Goal: Information Seeking & Learning: Learn about a topic

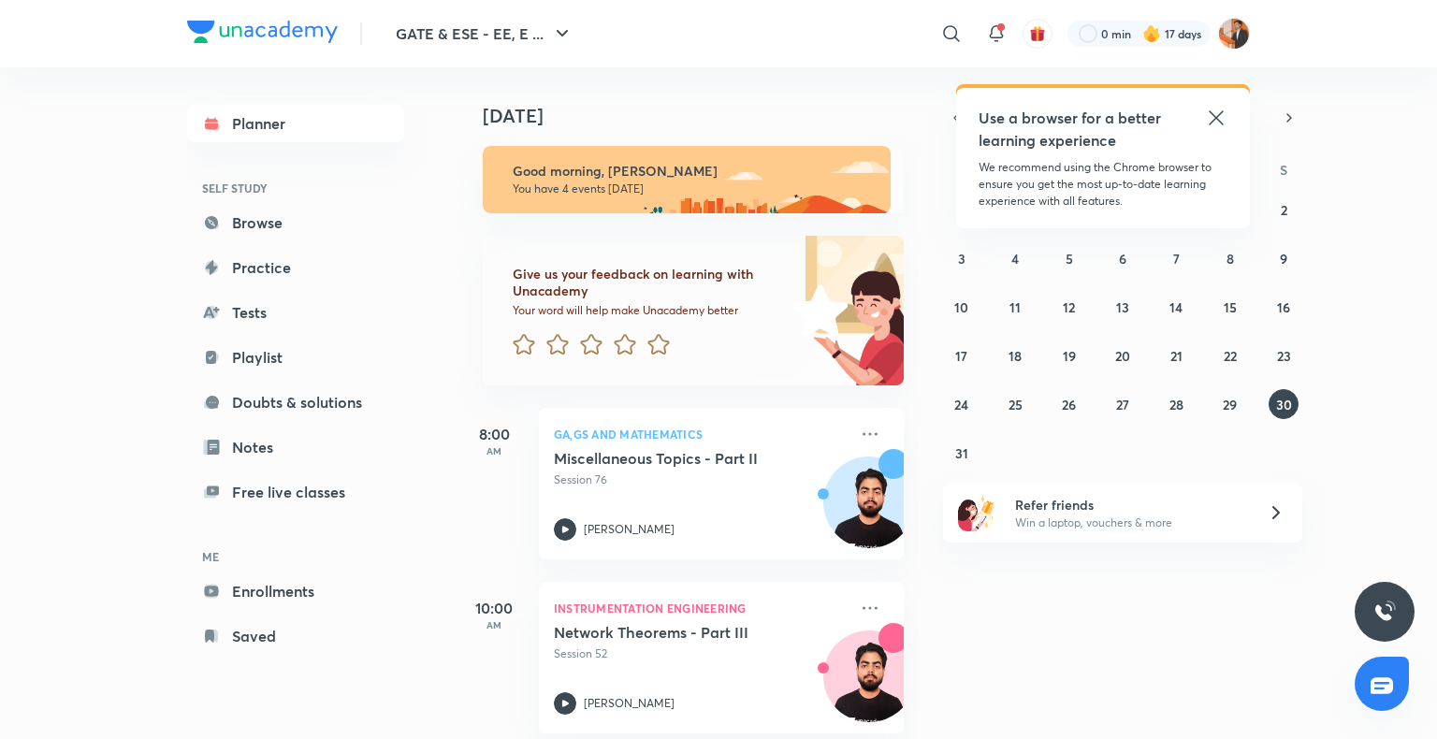
click at [1208, 113] on icon at bounding box center [1216, 118] width 22 height 22
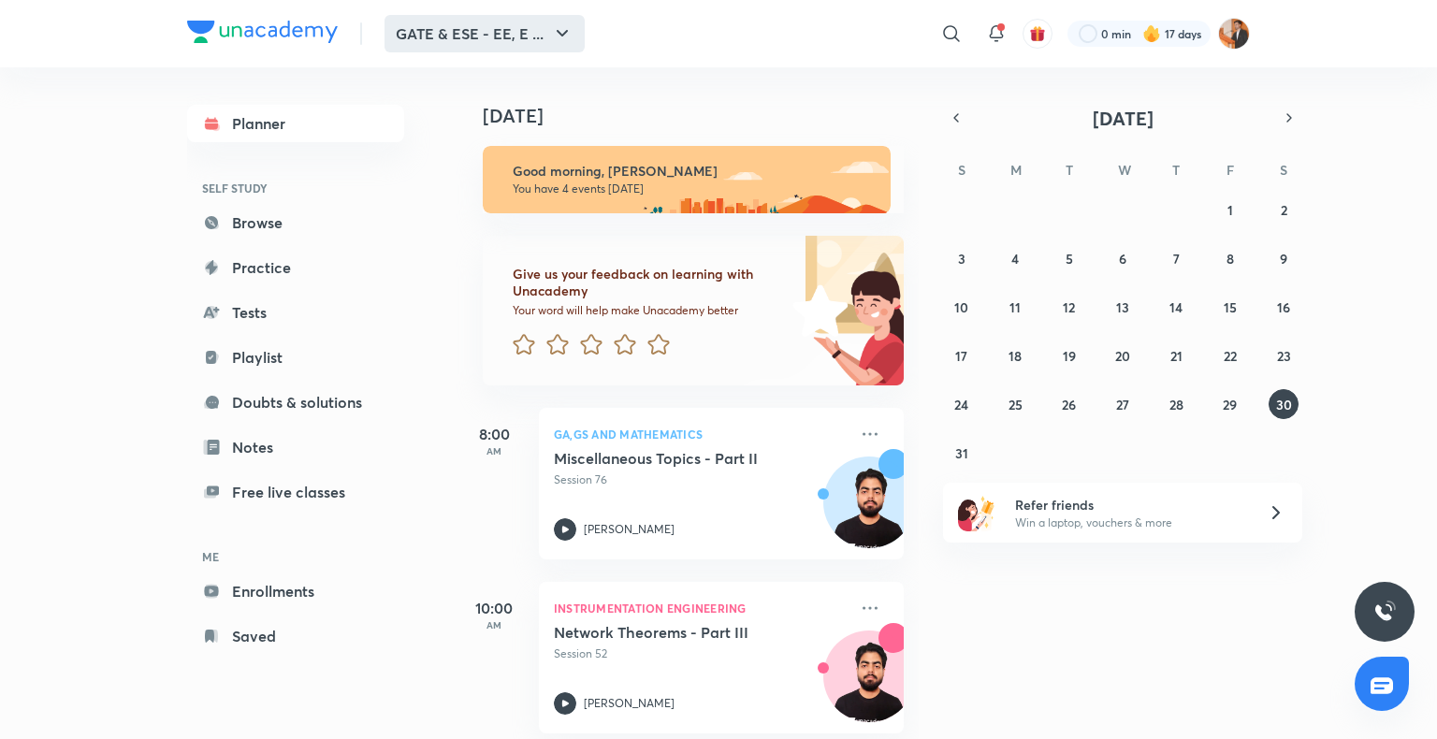
click at [539, 22] on button "GATE & ESE - EE, E ..." at bounding box center [484, 33] width 200 height 37
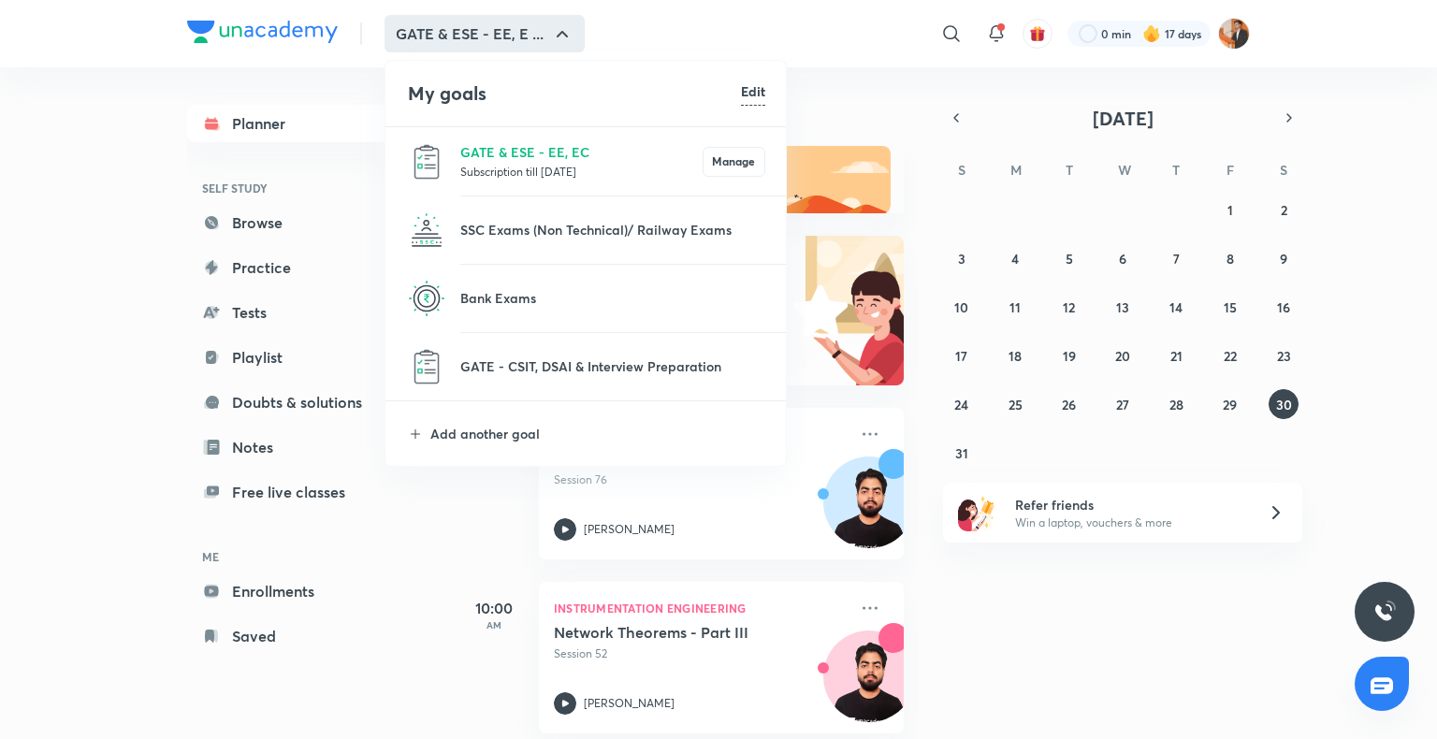
click at [513, 168] on p "Subscription till [DATE]" at bounding box center [581, 171] width 242 height 19
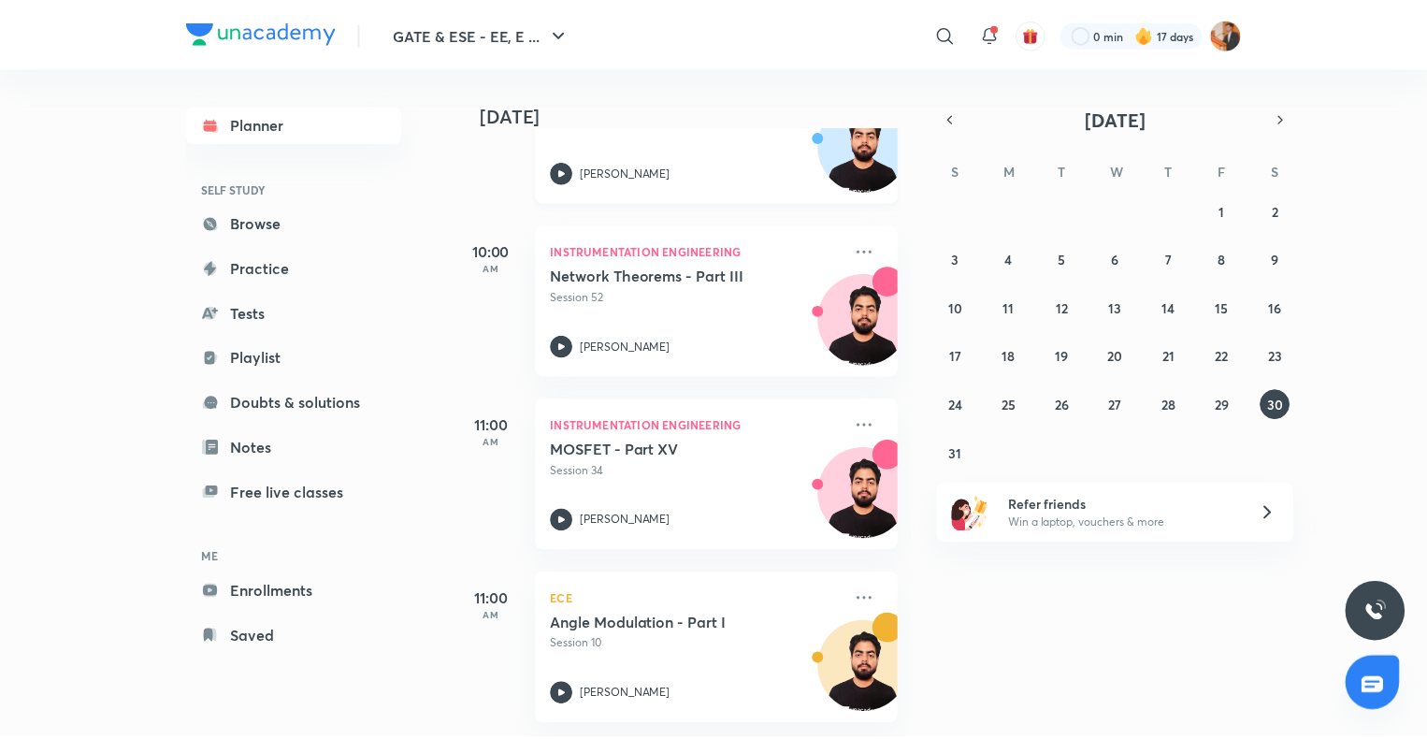
scroll to position [367, 0]
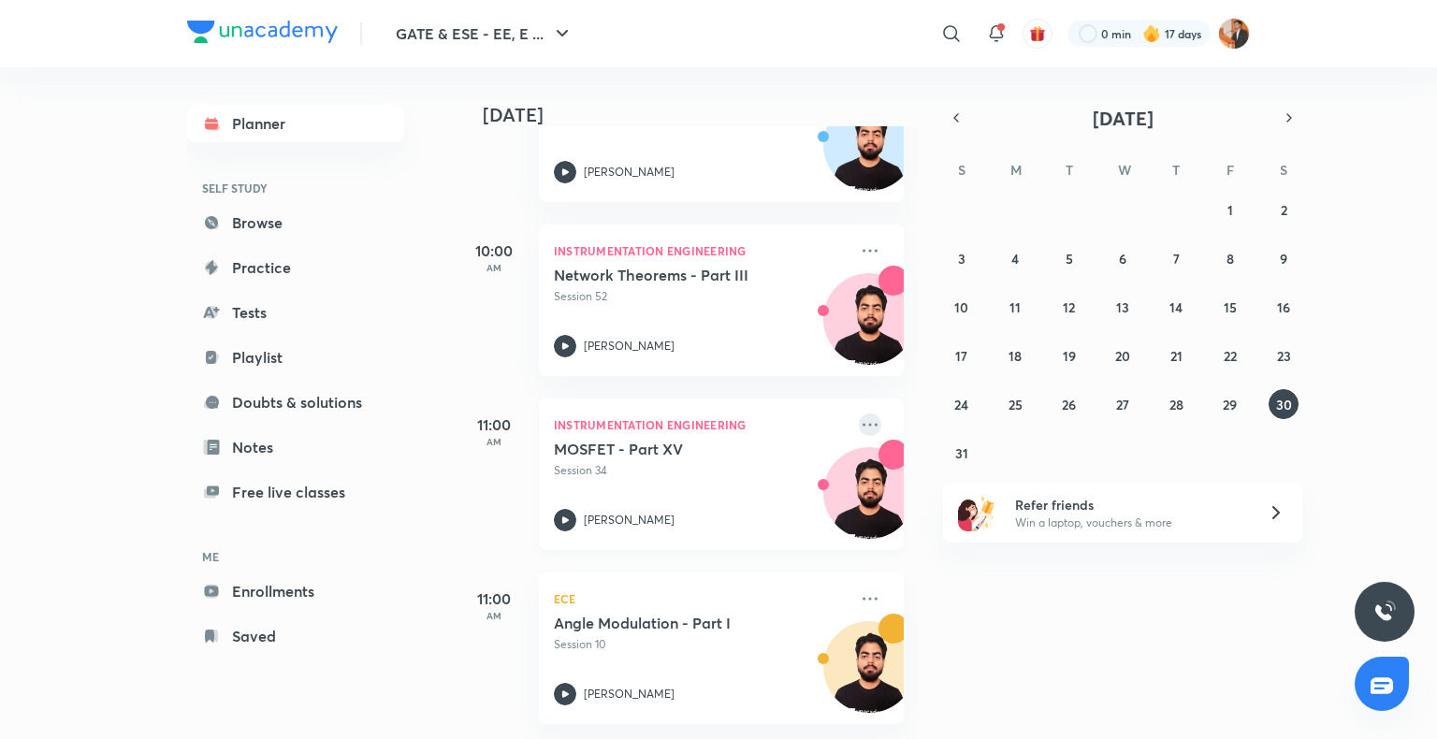
click at [859, 417] on icon at bounding box center [870, 424] width 22 height 22
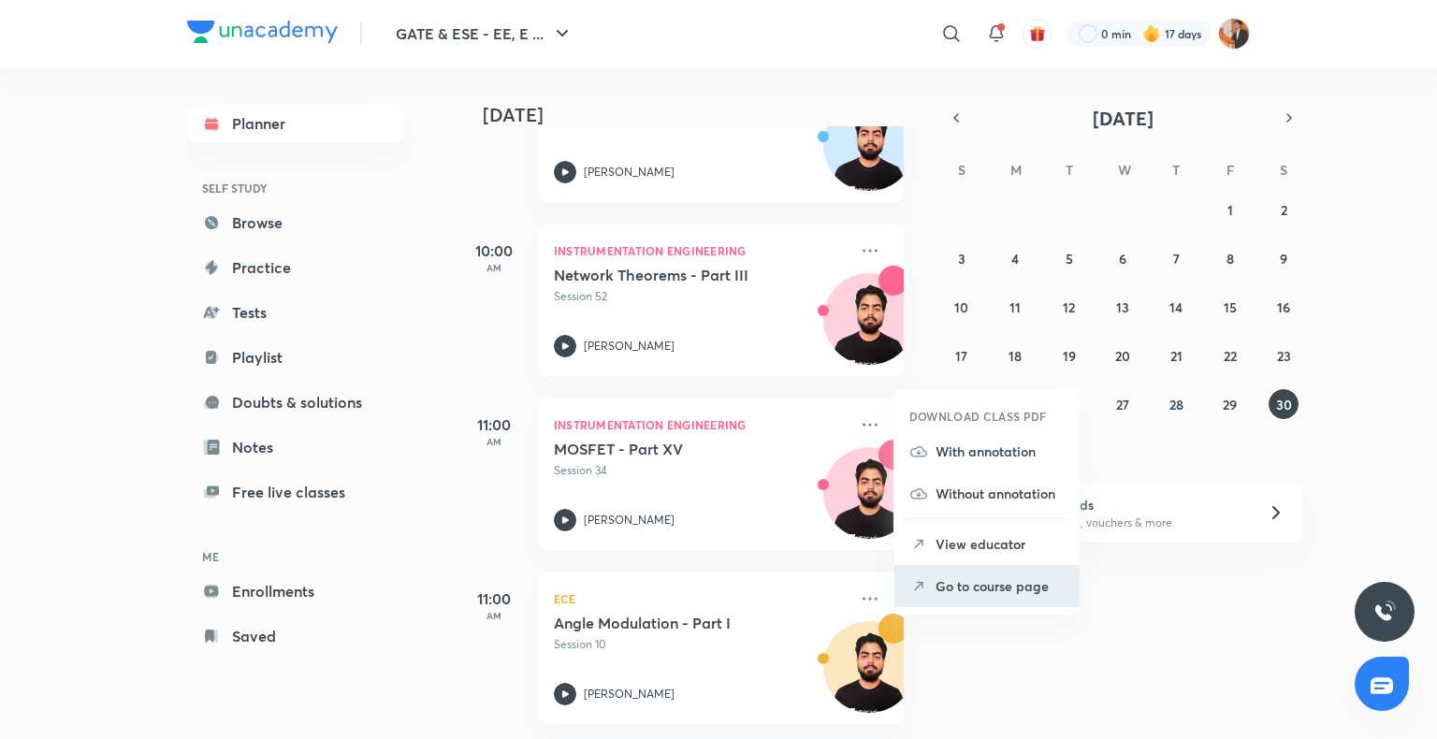
click at [987, 582] on p "Go to course page" at bounding box center [999, 586] width 129 height 20
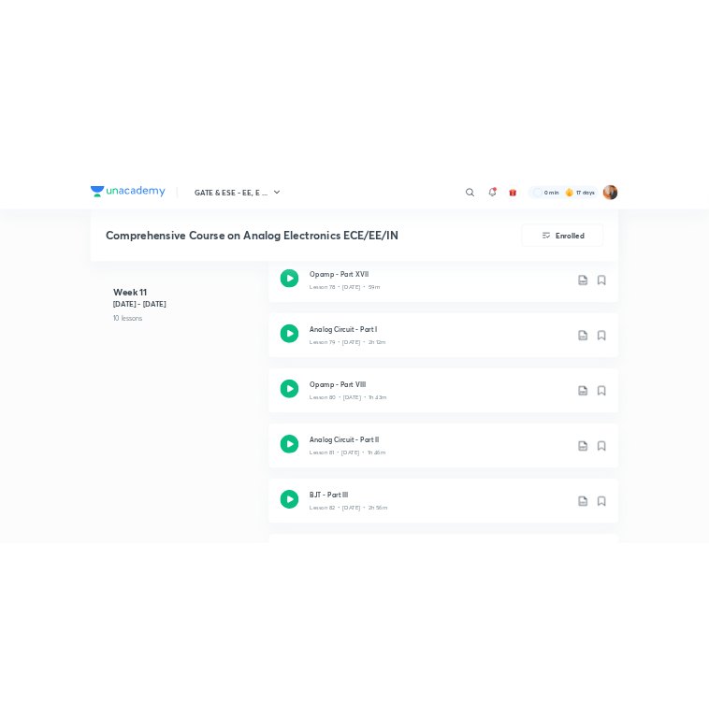
scroll to position [11207, 0]
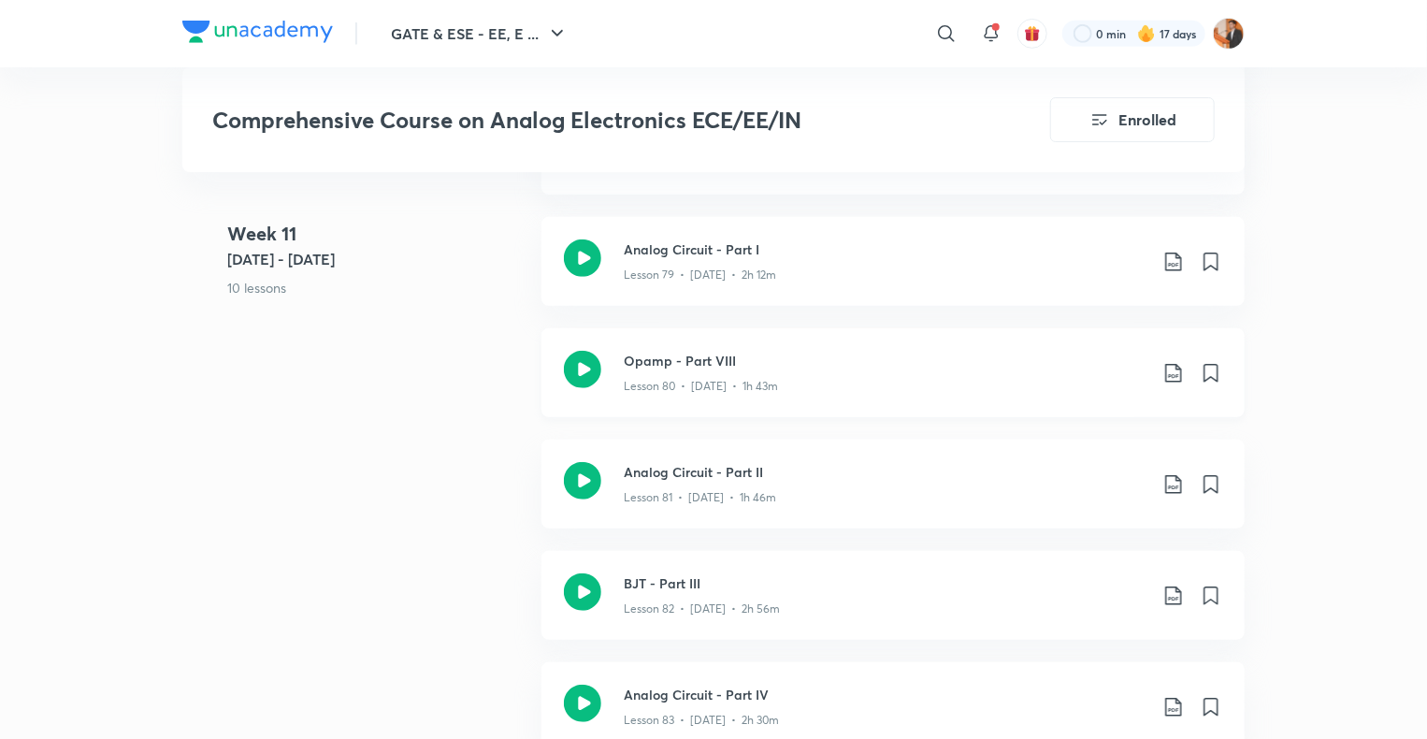
click at [893, 381] on div "Lesson 80 • [DATE] • 1h 43m" at bounding box center [886, 382] width 524 height 24
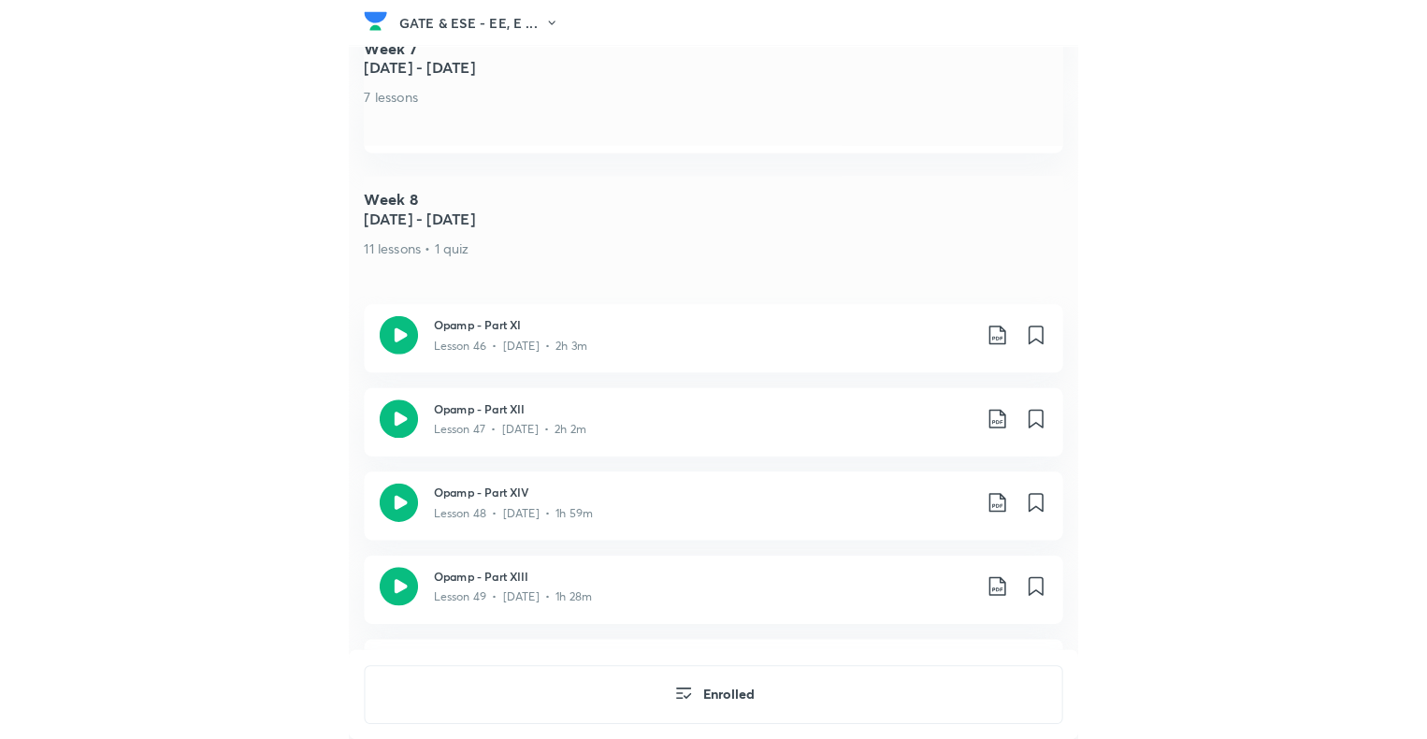
scroll to position [1138, 0]
